Goal: Transaction & Acquisition: Purchase product/service

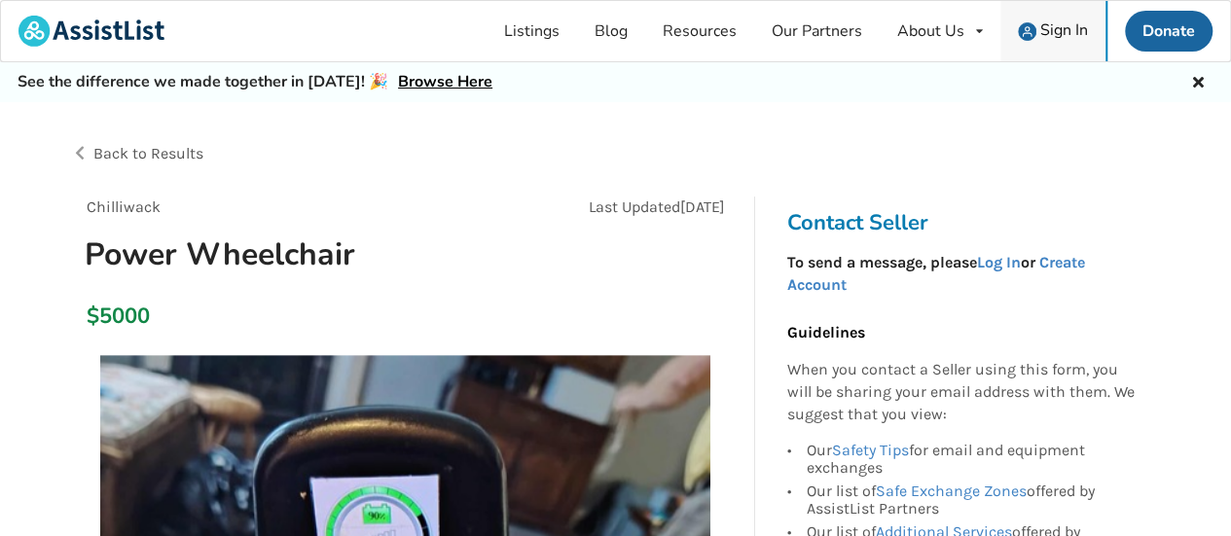
click at [1058, 26] on span "Sign In" at bounding box center [1064, 29] width 48 height 21
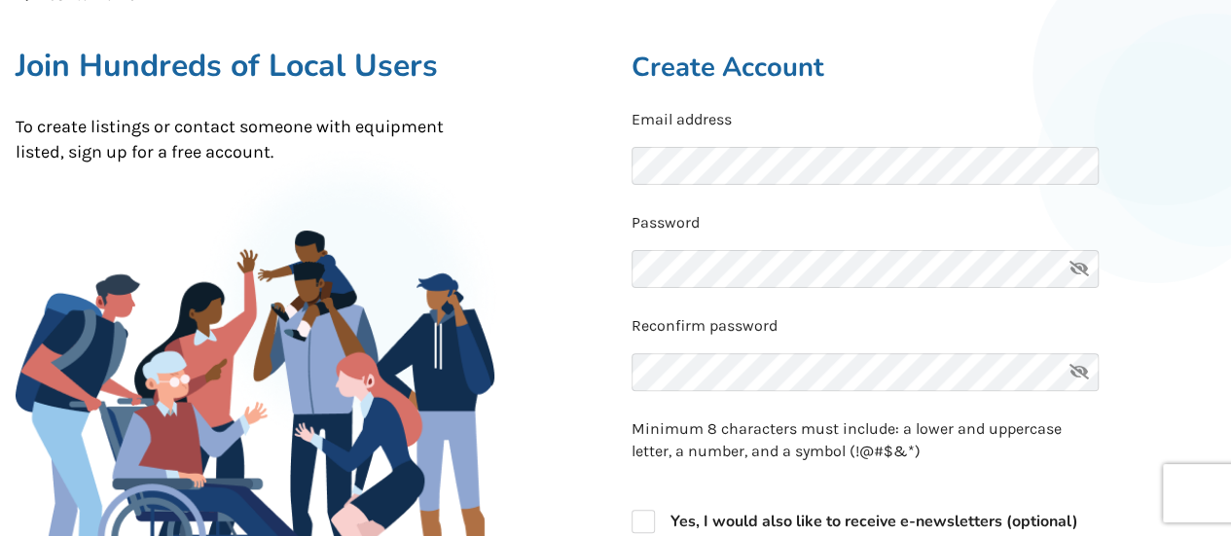
scroll to position [195, 0]
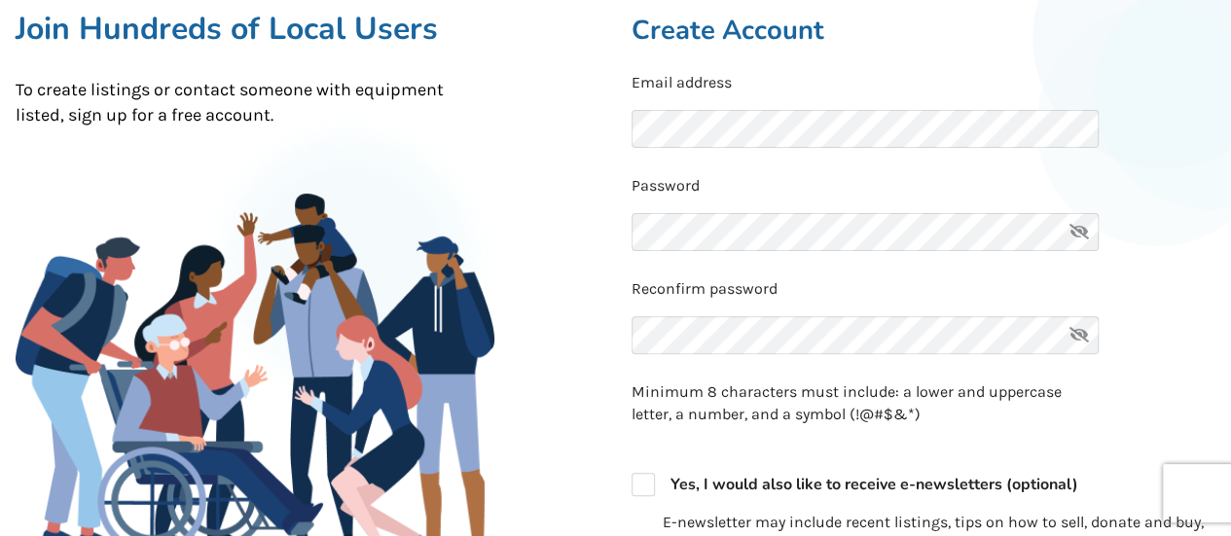
click at [1082, 234] on icon at bounding box center [1078, 232] width 39 height 38
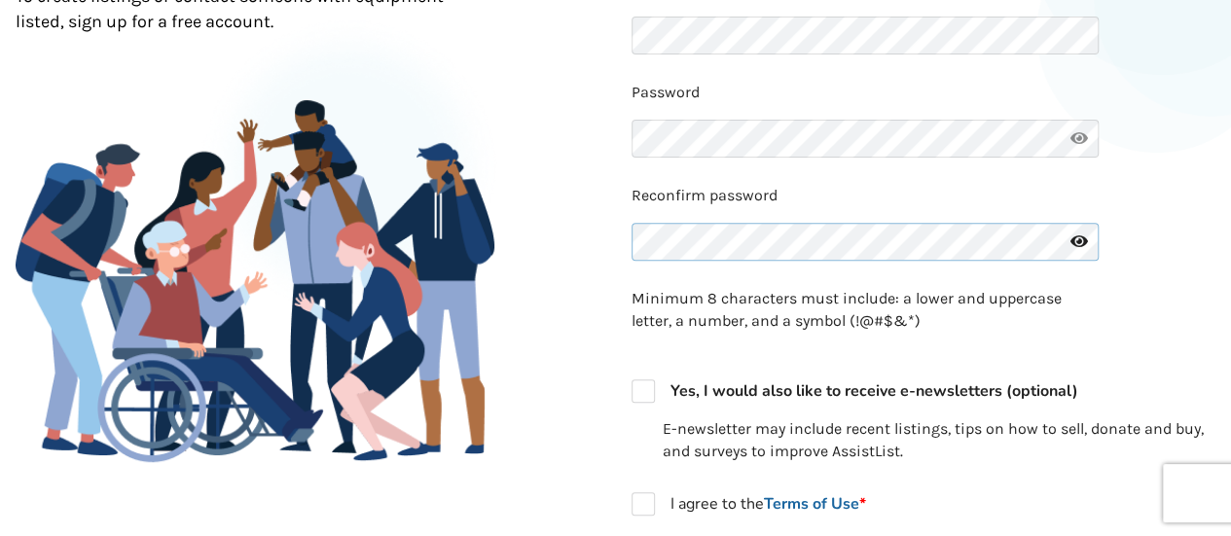
scroll to position [389, 0]
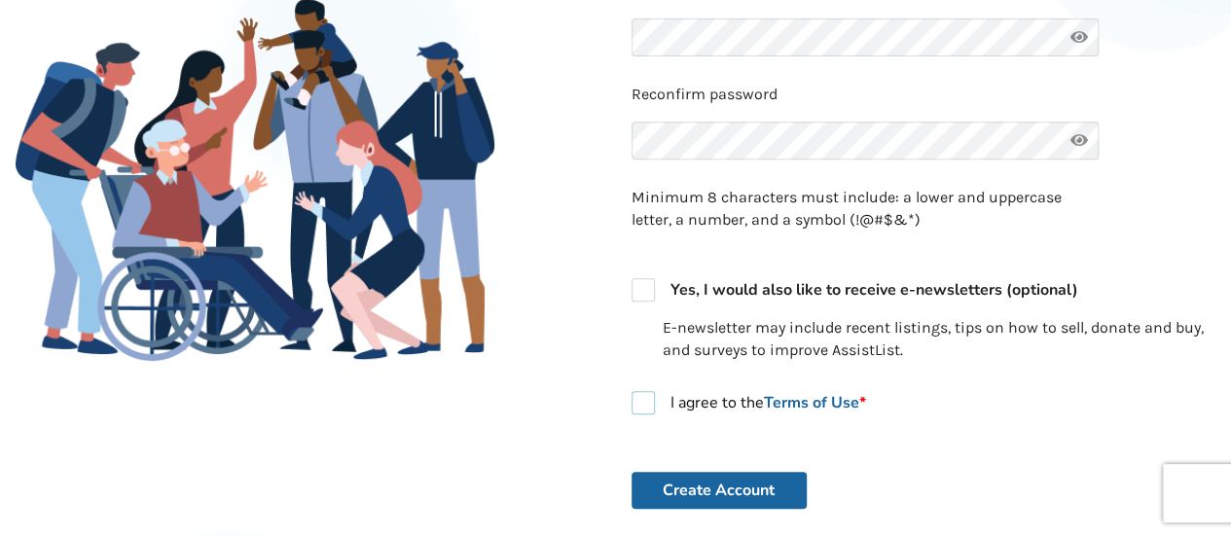
click at [640, 410] on label "I agree to the Terms of Use *" at bounding box center [748, 402] width 234 height 23
checkbox input "true"
click at [708, 490] on button "Create Account" at bounding box center [718, 490] width 175 height 37
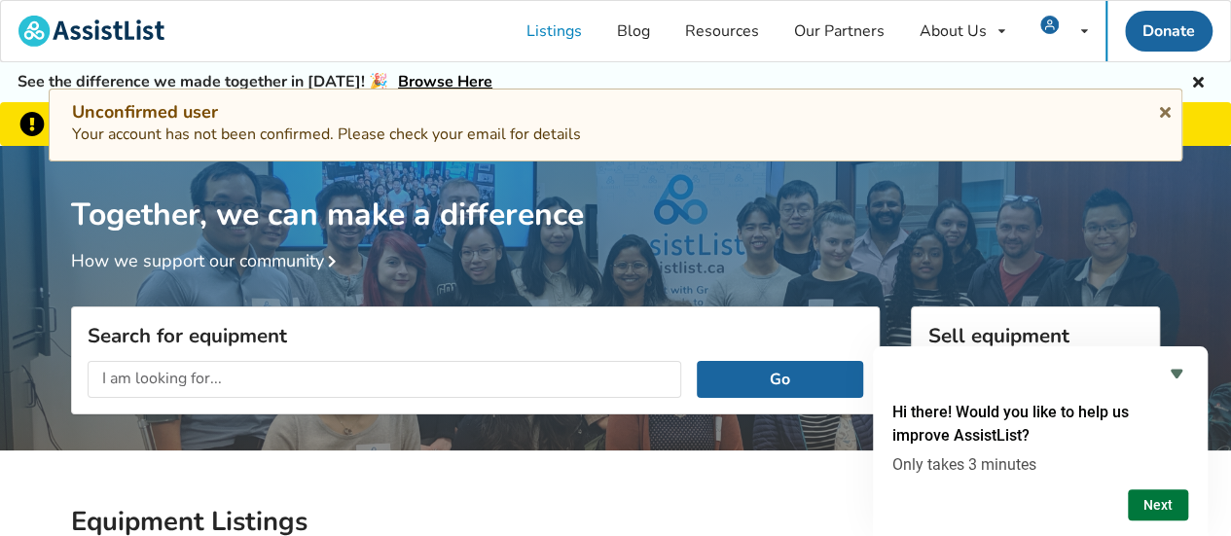
click at [1164, 497] on button "Next" at bounding box center [1158, 504] width 60 height 31
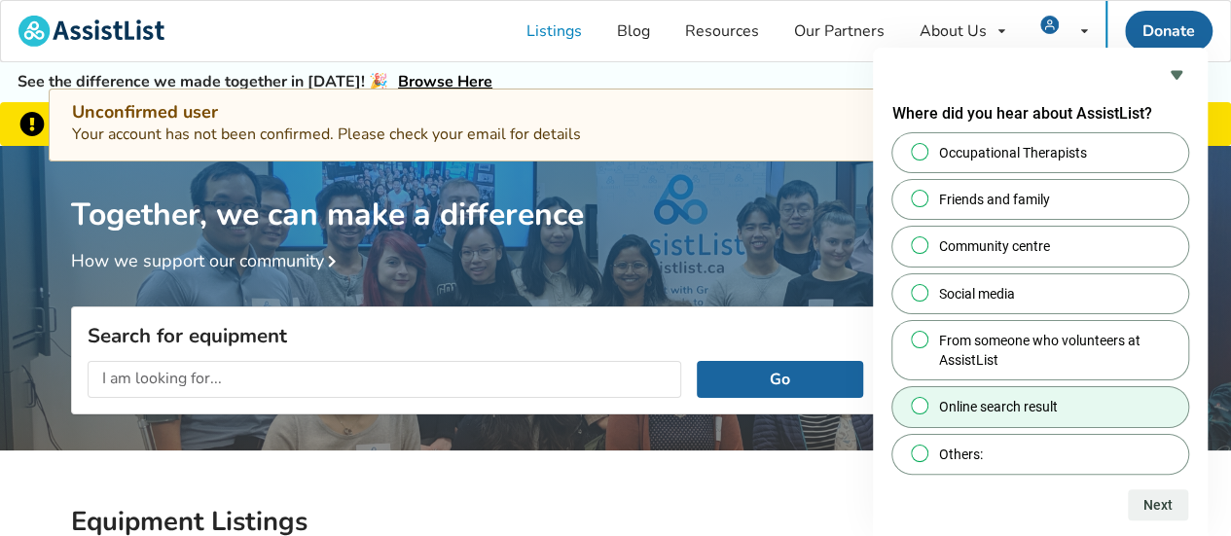
click at [920, 408] on input "Online search result" at bounding box center [920, 406] width 13 height 13
radio input "true"
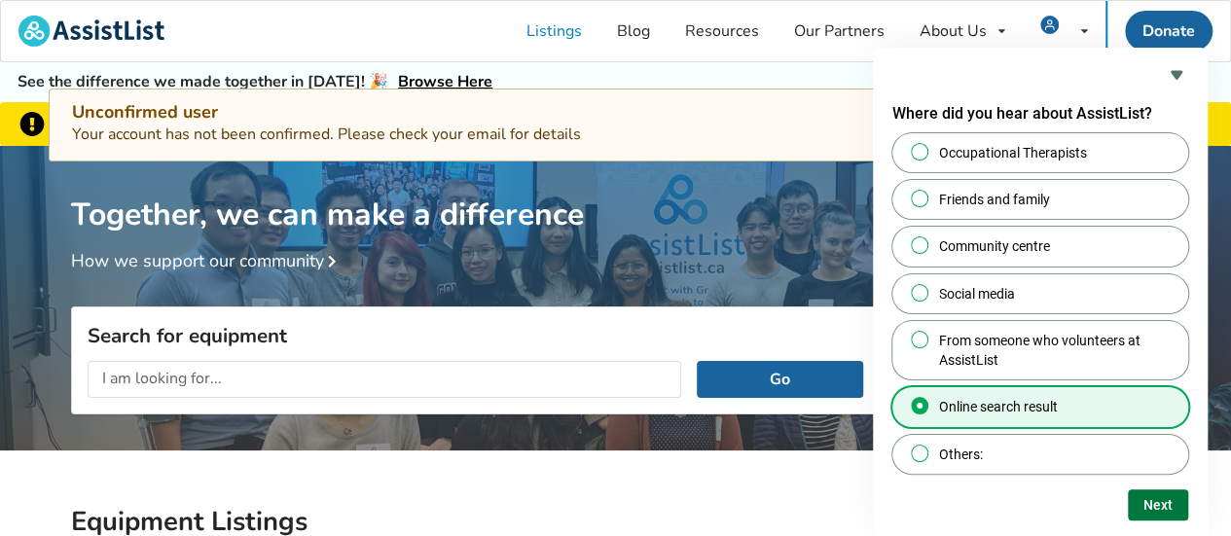
click at [1152, 511] on button "Next" at bounding box center [1158, 504] width 60 height 31
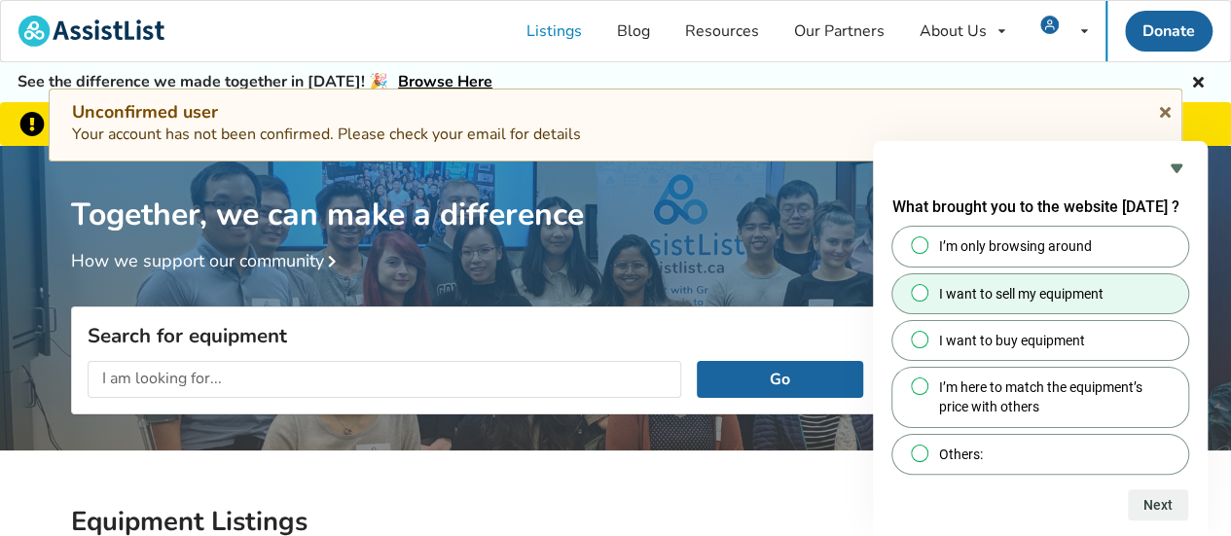
click at [916, 296] on input "I want to sell my equipment" at bounding box center [920, 292] width 13 height 13
radio input "true"
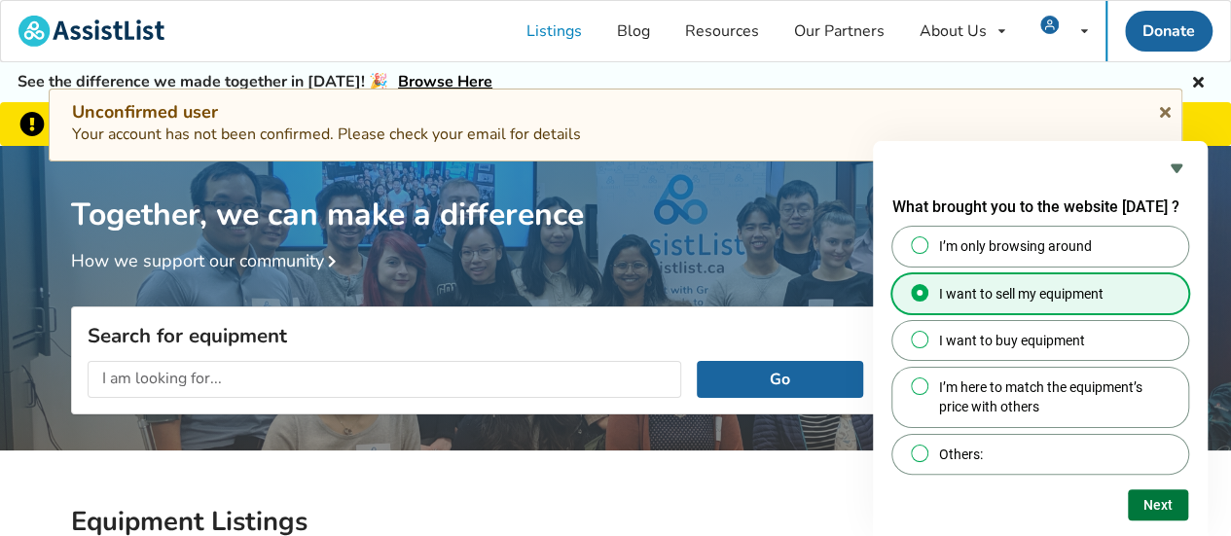
click at [1143, 502] on button "Next" at bounding box center [1158, 504] width 60 height 31
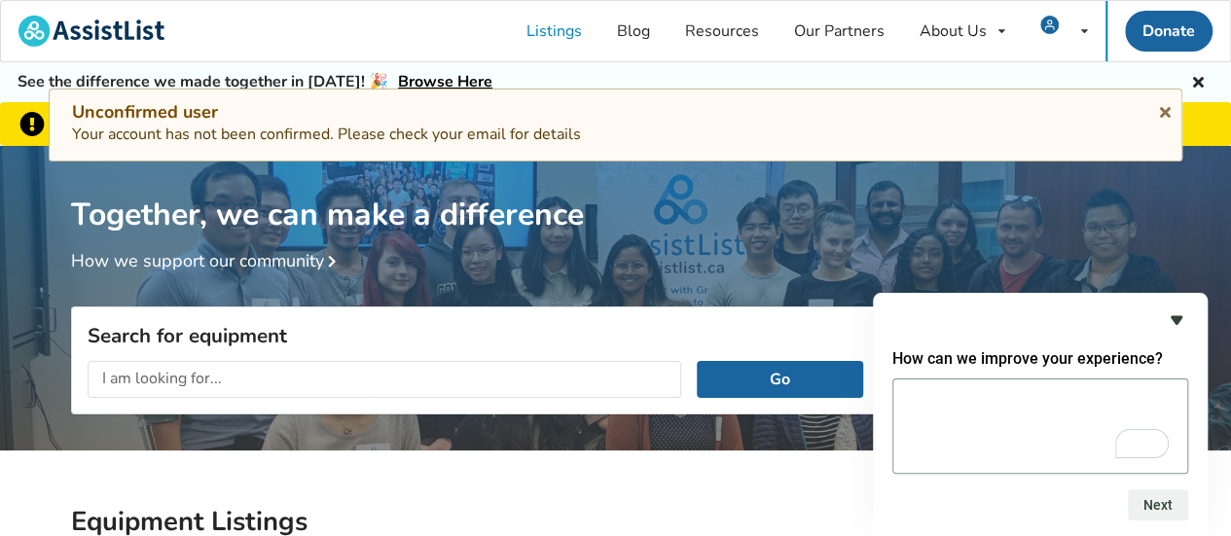
click at [1169, 318] on icon "Hide survey" at bounding box center [1176, 319] width 23 height 23
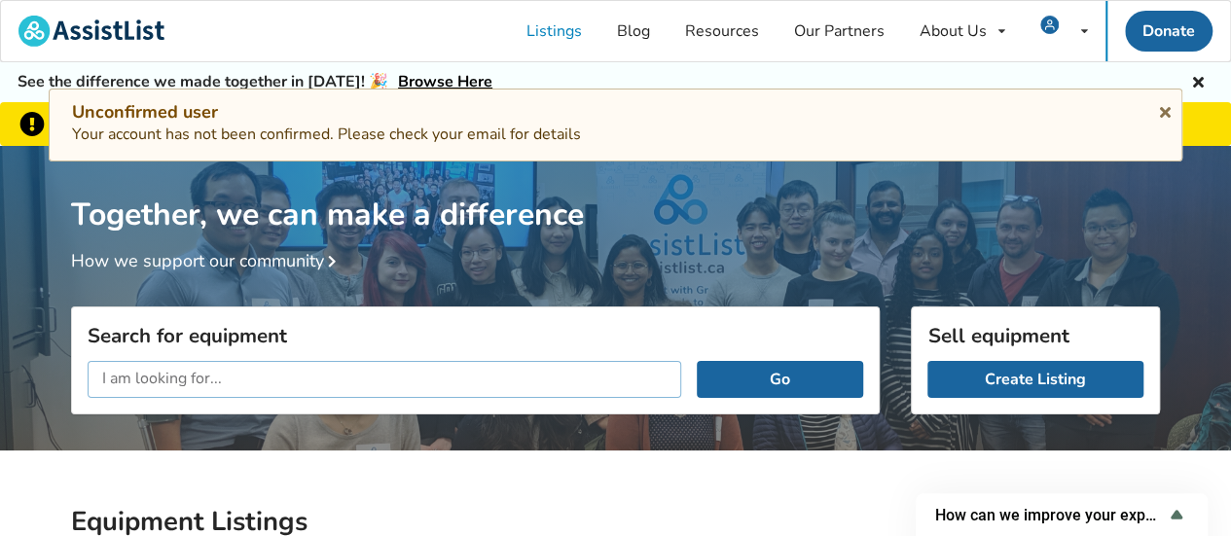
click at [281, 379] on input "text" at bounding box center [384, 379] width 593 height 37
click at [697, 361] on button "Go" at bounding box center [780, 379] width 166 height 37
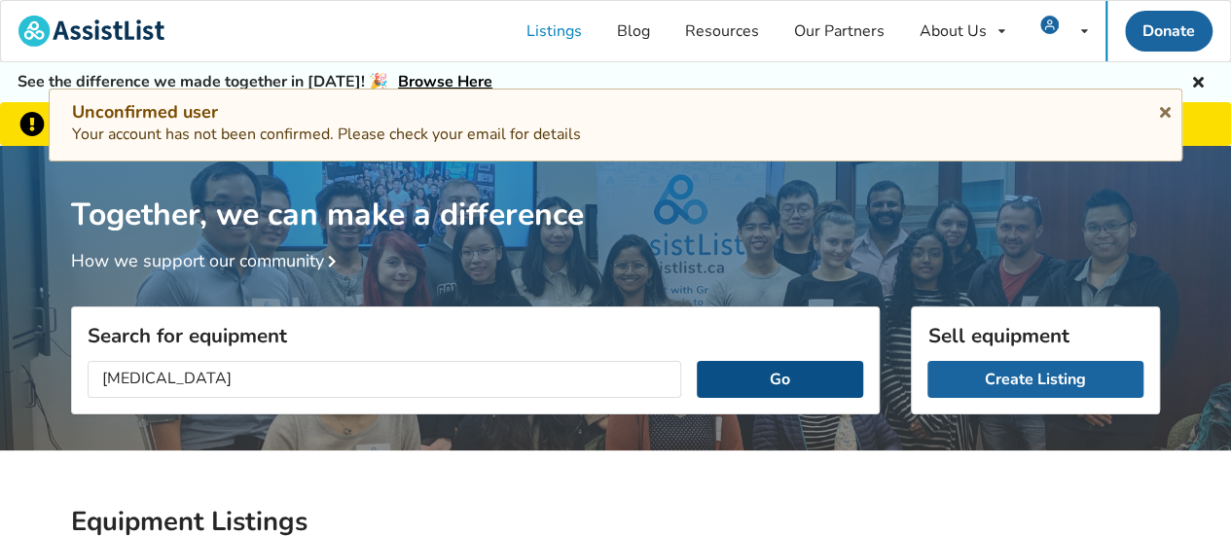
click at [817, 385] on button "Go" at bounding box center [780, 379] width 166 height 37
click at [155, 379] on input "[MEDICAL_DATA]" at bounding box center [384, 379] width 593 height 37
type input "c"
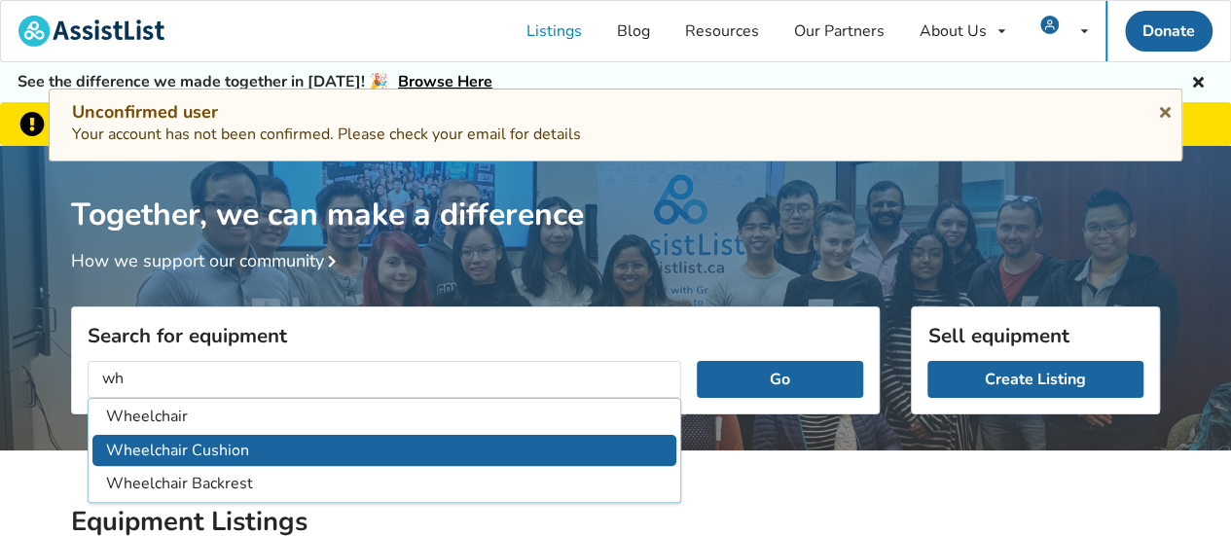
click at [175, 447] on li "Wheelchair Cushion" at bounding box center [384, 451] width 584 height 32
type input "Wheelchair Cushion"
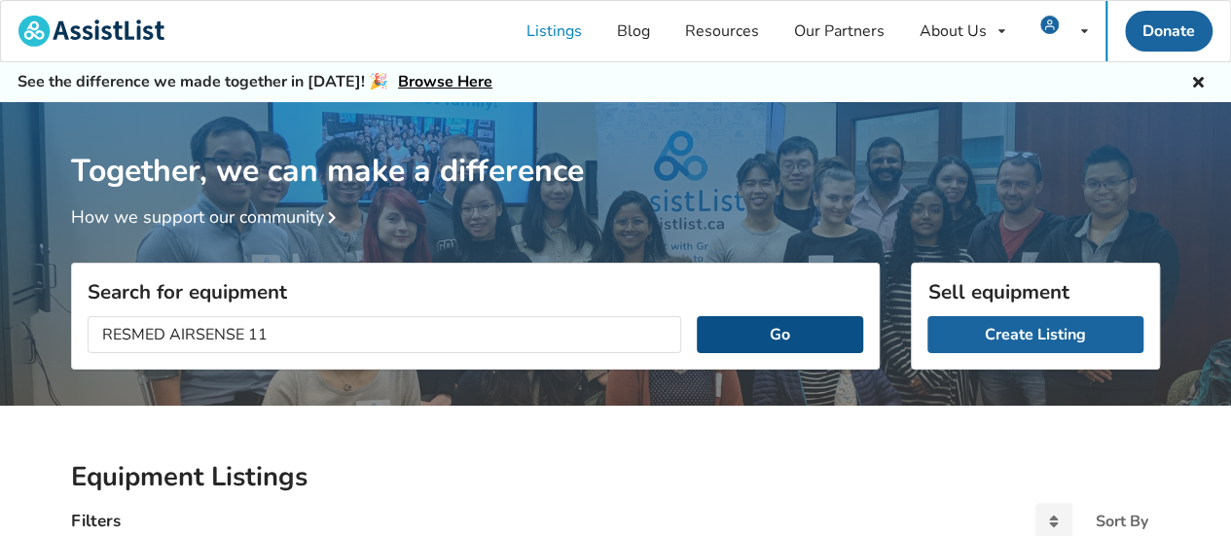
click at [802, 340] on button "Go" at bounding box center [780, 334] width 166 height 37
click at [768, 331] on button "Go" at bounding box center [780, 334] width 166 height 37
click at [286, 334] on input "RESMED AIRSENSE 11" at bounding box center [384, 334] width 593 height 37
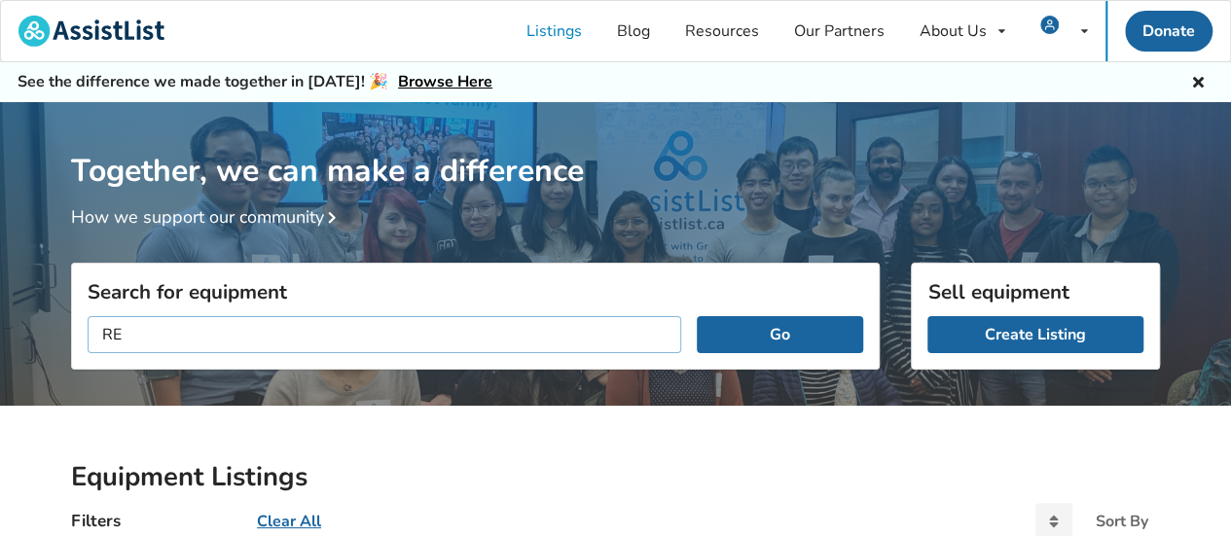
type input "R"
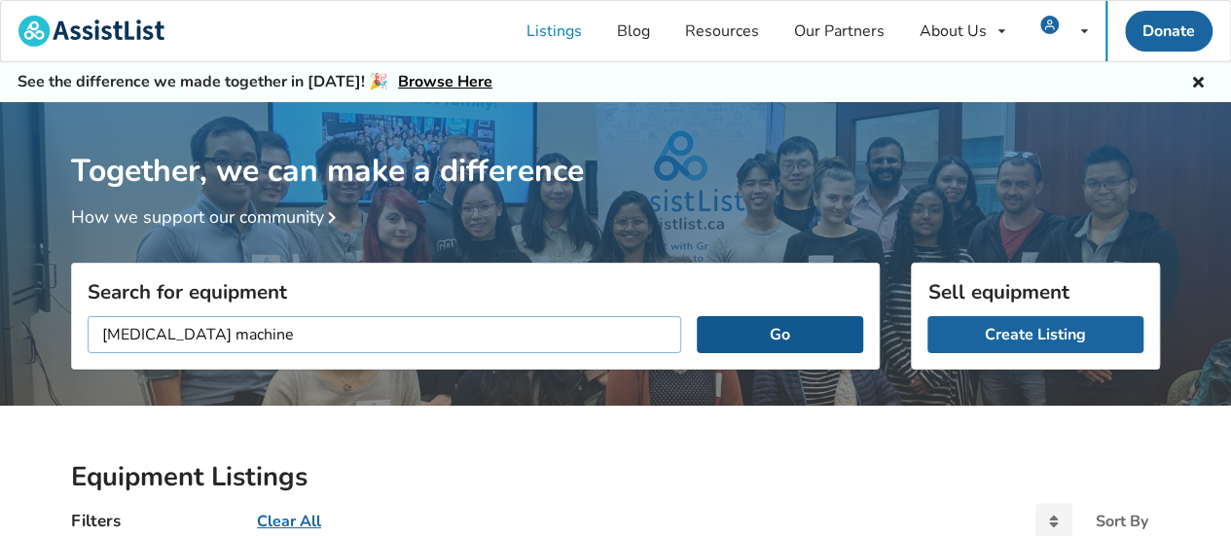
type input "CPAP machine"
click at [781, 332] on button "Go" at bounding box center [780, 334] width 166 height 37
click at [339, 330] on input "CPAP machine" at bounding box center [384, 334] width 593 height 37
click at [757, 328] on button "Go" at bounding box center [780, 334] width 166 height 37
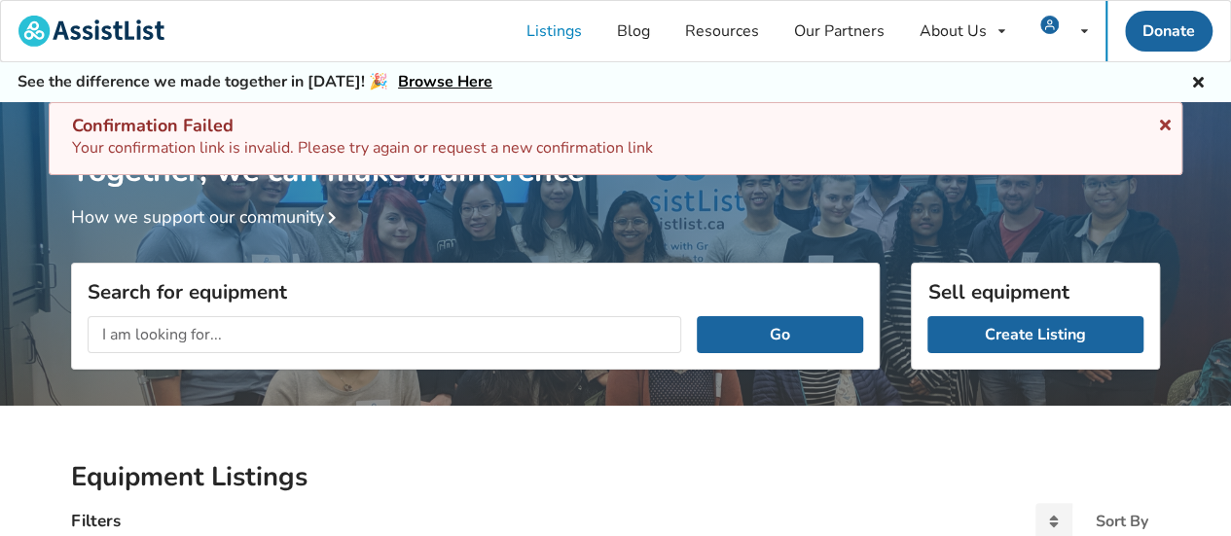
click at [1167, 124] on icon at bounding box center [1165, 122] width 18 height 16
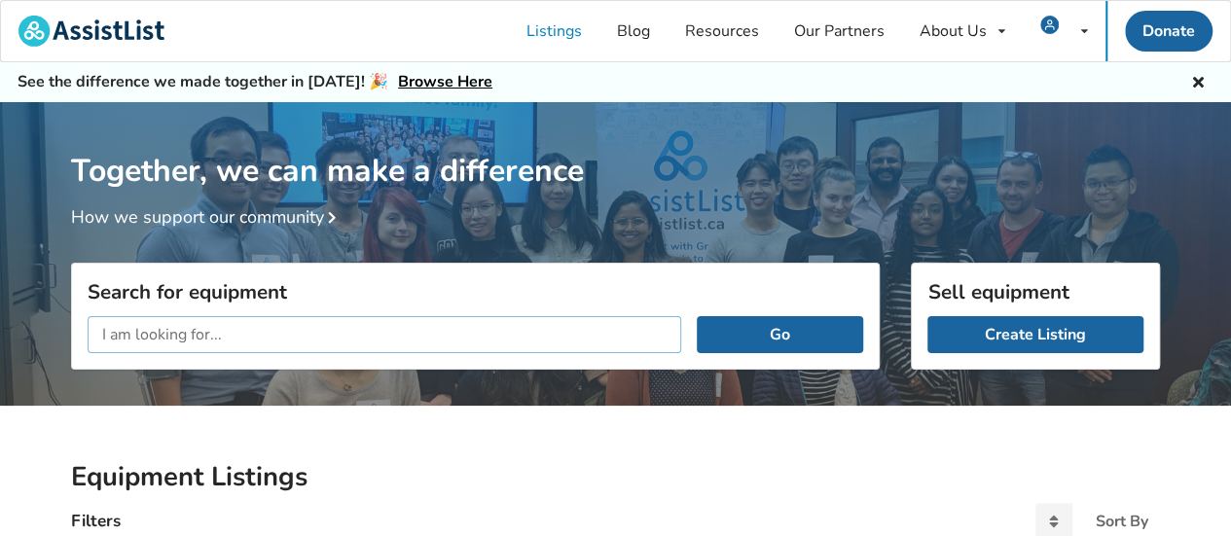
click at [343, 331] on input "text" at bounding box center [384, 334] width 593 height 37
type input "[MEDICAL_DATA]"
click at [757, 334] on button "Go" at bounding box center [780, 334] width 166 height 37
